Goal: Transaction & Acquisition: Purchase product/service

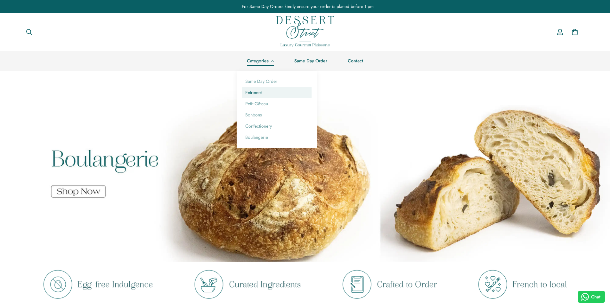
click at [264, 94] on link "Entremet" at bounding box center [277, 92] width 70 height 11
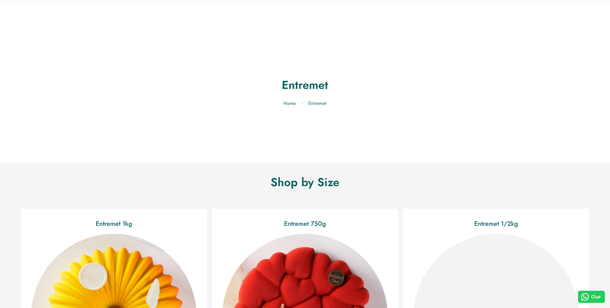
scroll to position [160, 0]
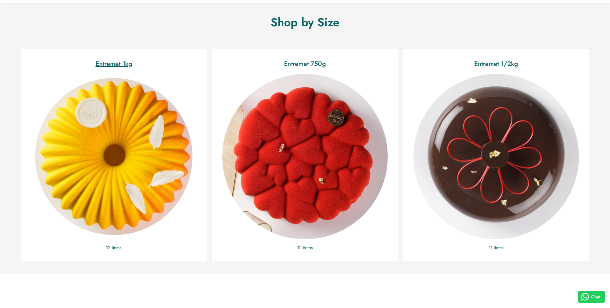
click at [156, 154] on img "Entremet 1kg" at bounding box center [113, 157] width 181 height 181
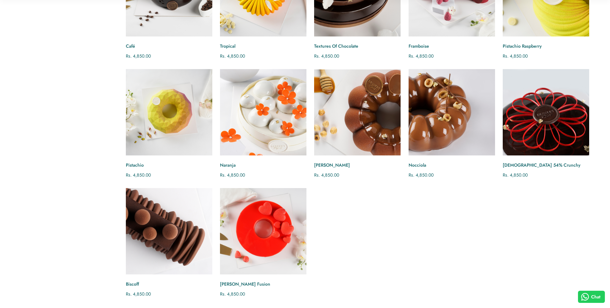
scroll to position [160, 0]
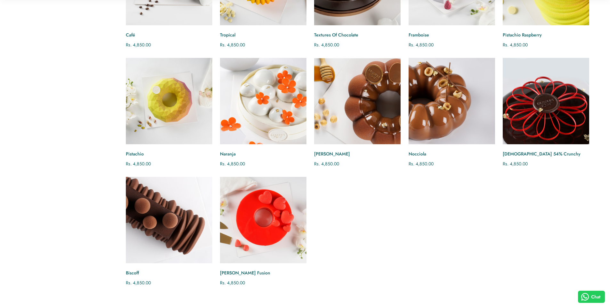
click at [273, 217] on img "Berry Fusion" at bounding box center [263, 220] width 95 height 95
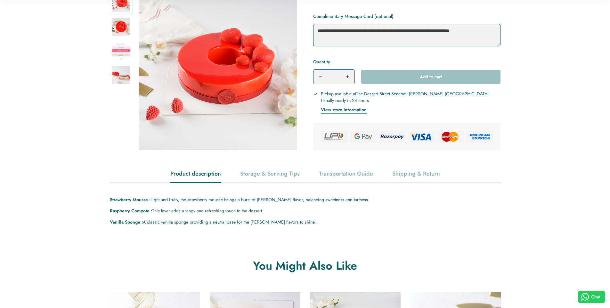
scroll to position [224, 0]
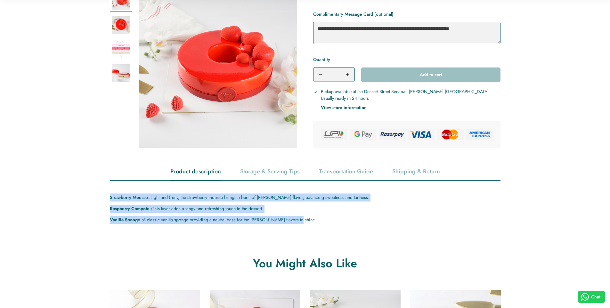
drag, startPoint x: 108, startPoint y: 199, endPoint x: 359, endPoint y: 220, distance: 252.0
click at [359, 220] on div "Product description Storage & Serving Tips Transportation Guide Shipping & Retu…" at bounding box center [305, 194] width 400 height 61
copy div "Strawberry Mousse : Light and fruity, the strawberry mousse brings a burst of b…"
